Goal: Navigation & Orientation: Find specific page/section

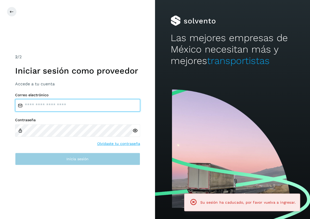
type input "**********"
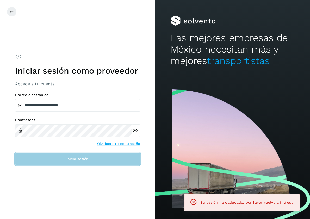
click at [62, 162] on button "Inicia sesión" at bounding box center [77, 159] width 125 height 12
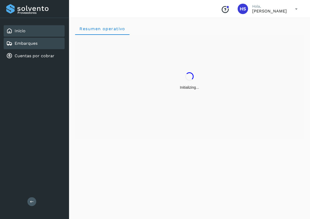
click at [32, 45] on link "Embarques" at bounding box center [26, 43] width 23 height 5
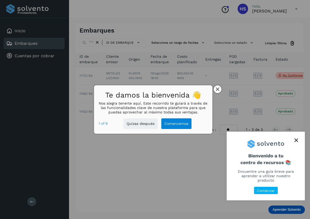
click at [216, 89] on icon "close," at bounding box center [218, 89] width 4 height 4
